Goal: Information Seeking & Learning: Learn about a topic

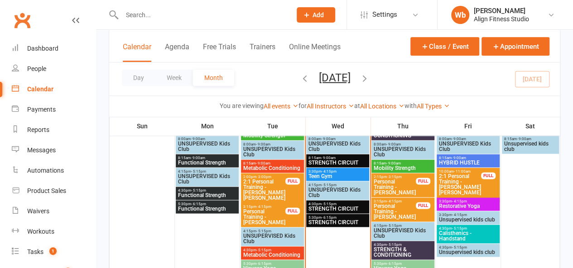
click at [330, 160] on span "STRENGTH CIRCUIT" at bounding box center [337, 162] width 59 height 5
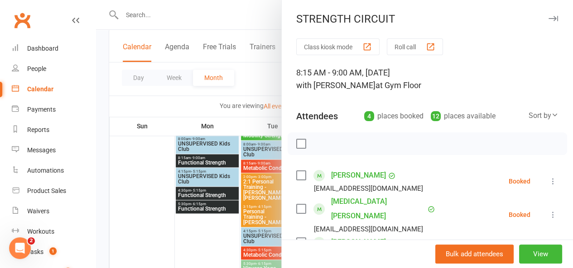
click at [548, 16] on icon "button" at bounding box center [553, 18] width 10 height 5
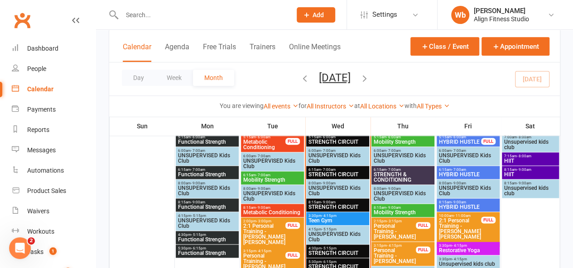
scroll to position [500, 0]
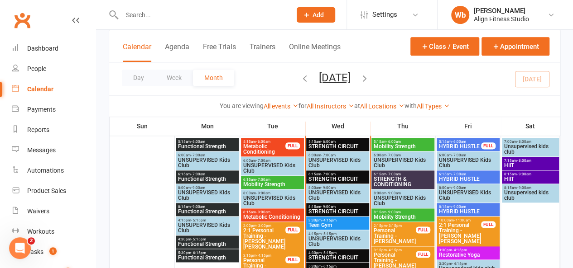
click at [341, 172] on span "6:15am - 7:00am" at bounding box center [337, 174] width 59 height 4
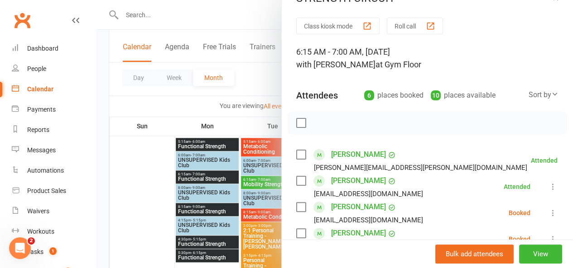
scroll to position [0, 0]
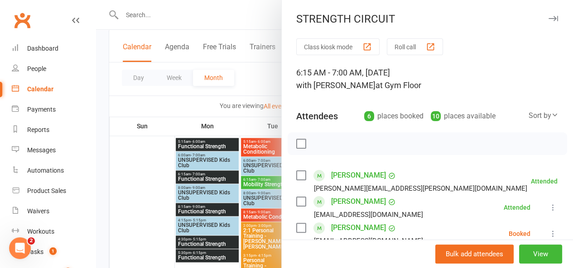
click at [548, 17] on icon "button" at bounding box center [553, 18] width 10 height 5
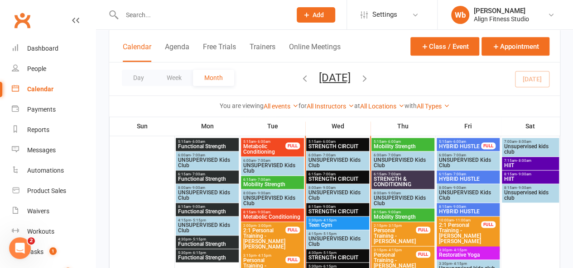
scroll to position [461, 0]
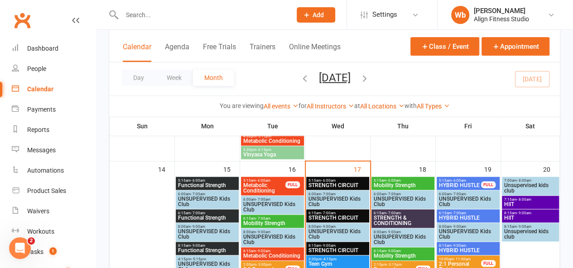
click at [345, 183] on span "STRENGTH CIRCUIT" at bounding box center [337, 185] width 59 height 5
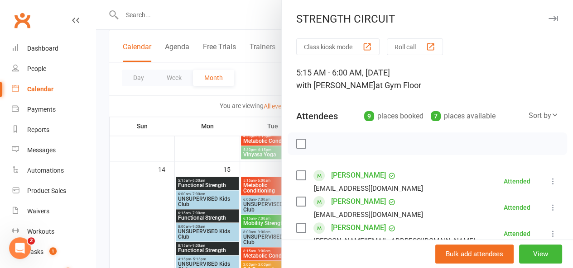
click at [548, 21] on icon "button" at bounding box center [553, 18] width 10 height 5
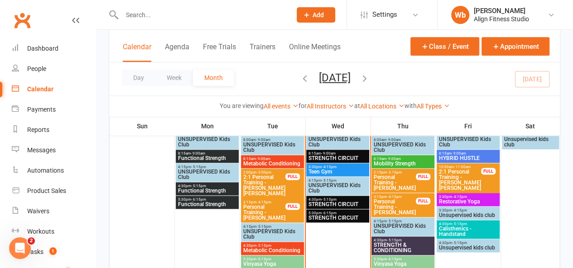
scroll to position [554, 0]
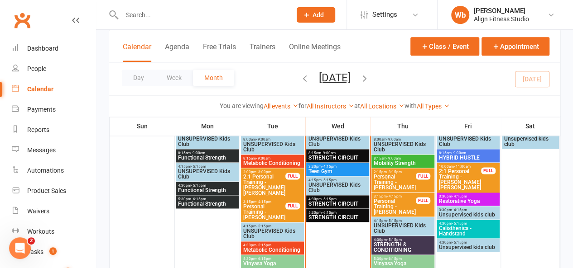
click at [335, 171] on span "Teen Gym" at bounding box center [337, 171] width 59 height 5
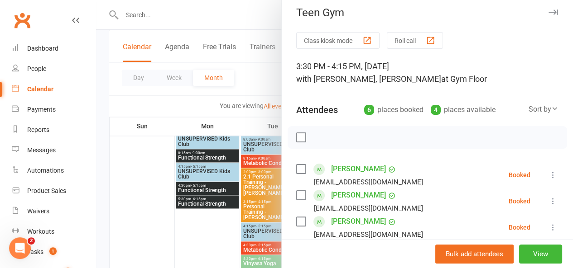
scroll to position [0, 0]
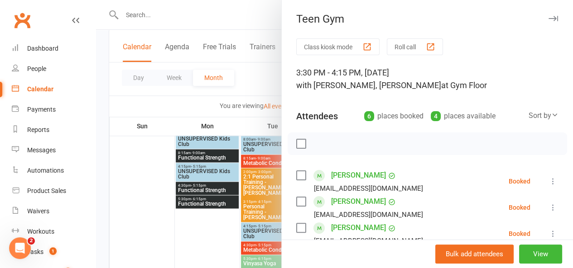
click at [540, 12] on div "Teen Gym Class kiosk mode Roll call 3:30 PM - 4:15 PM, [DATE] with [PERSON_NAME…" at bounding box center [427, 134] width 292 height 268
click at [548, 17] on icon "button" at bounding box center [553, 18] width 10 height 5
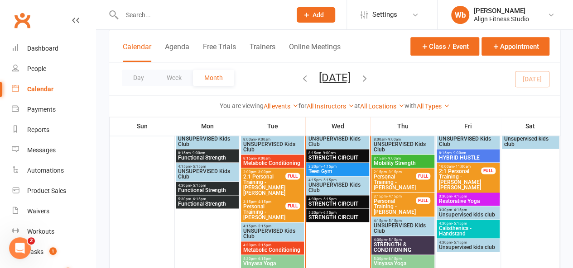
scroll to position [563, 0]
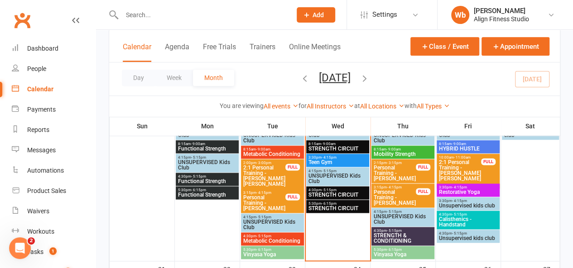
click at [341, 207] on span "STRENGTH CIRCUIT" at bounding box center [337, 208] width 59 height 5
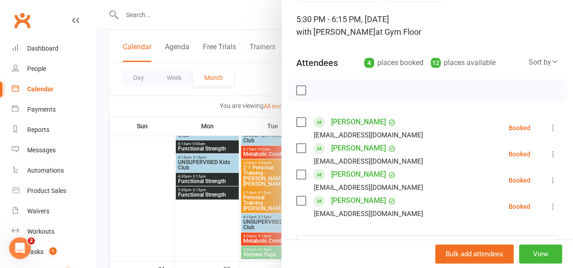
scroll to position [0, 0]
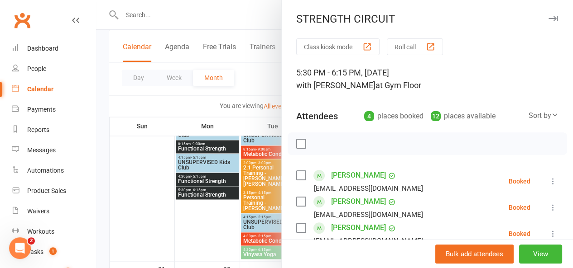
click at [548, 19] on icon "button" at bounding box center [553, 18] width 10 height 5
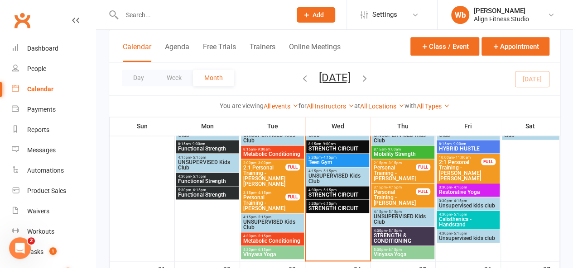
click at [351, 187] on div "4:30pm - 5:15pm STRENGTH CIRCUIT" at bounding box center [337, 193] width 63 height 13
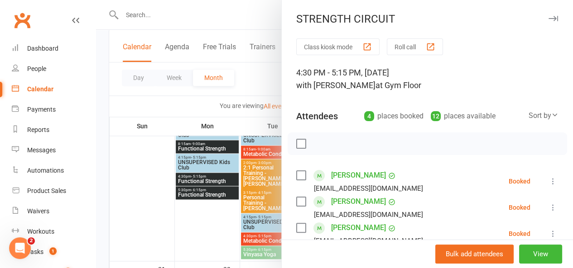
click at [548, 18] on icon "button" at bounding box center [553, 18] width 10 height 5
